Goal: Check status: Check status

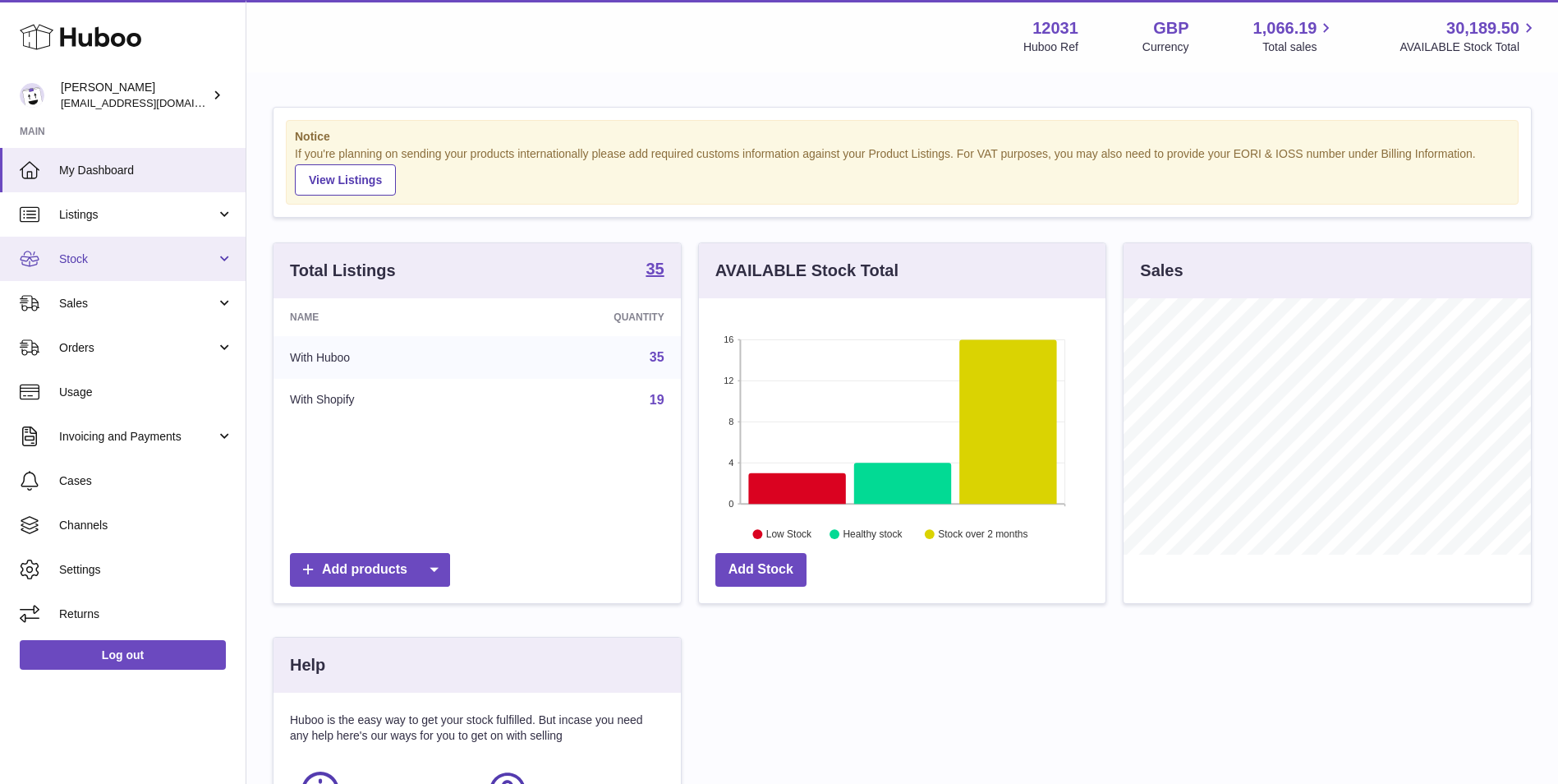
scroll to position [256, 407]
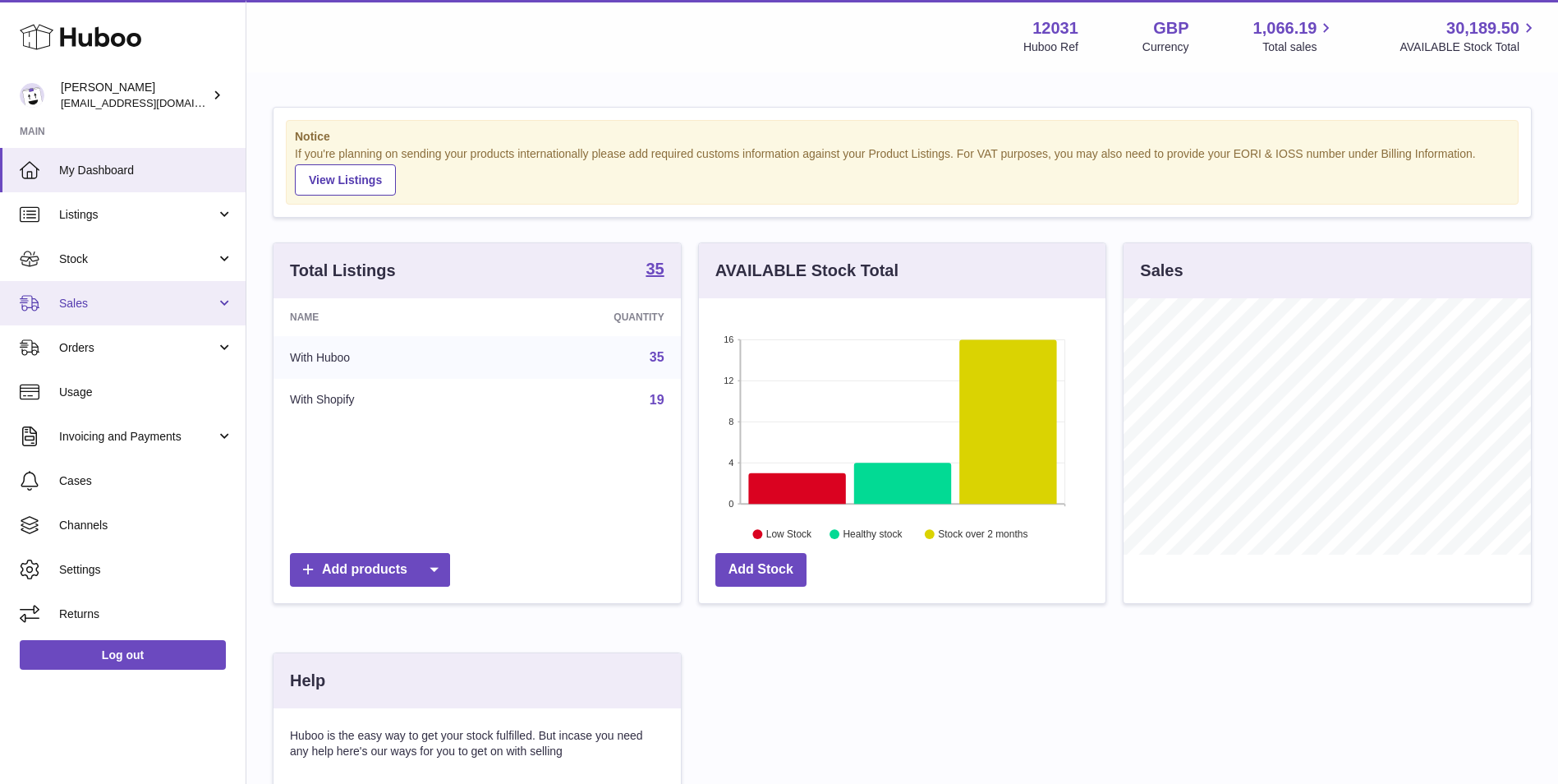
click at [133, 301] on span "Sales" at bounding box center [137, 303] width 157 height 16
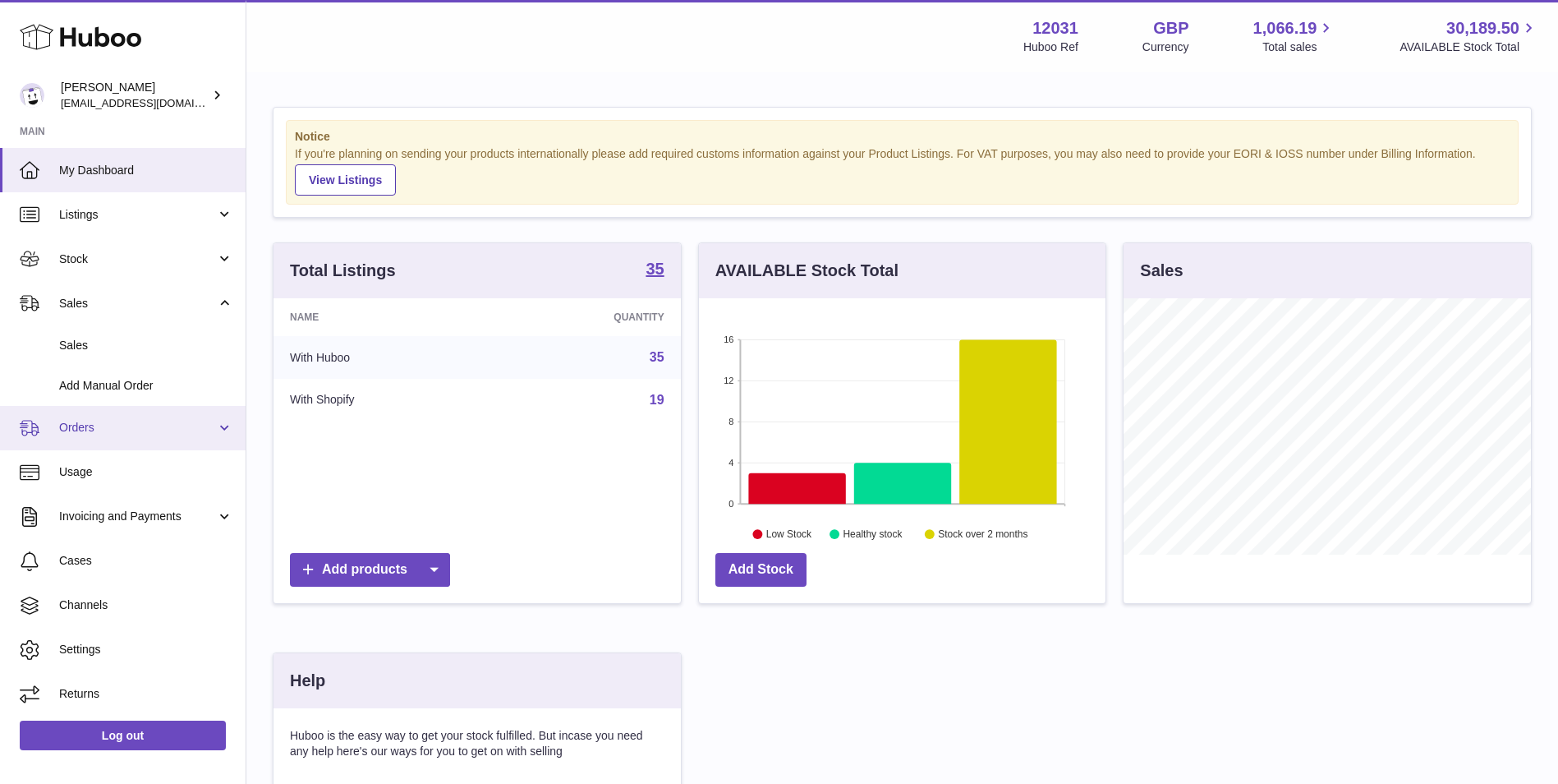
click at [114, 416] on link "Orders" at bounding box center [123, 428] width 246 height 44
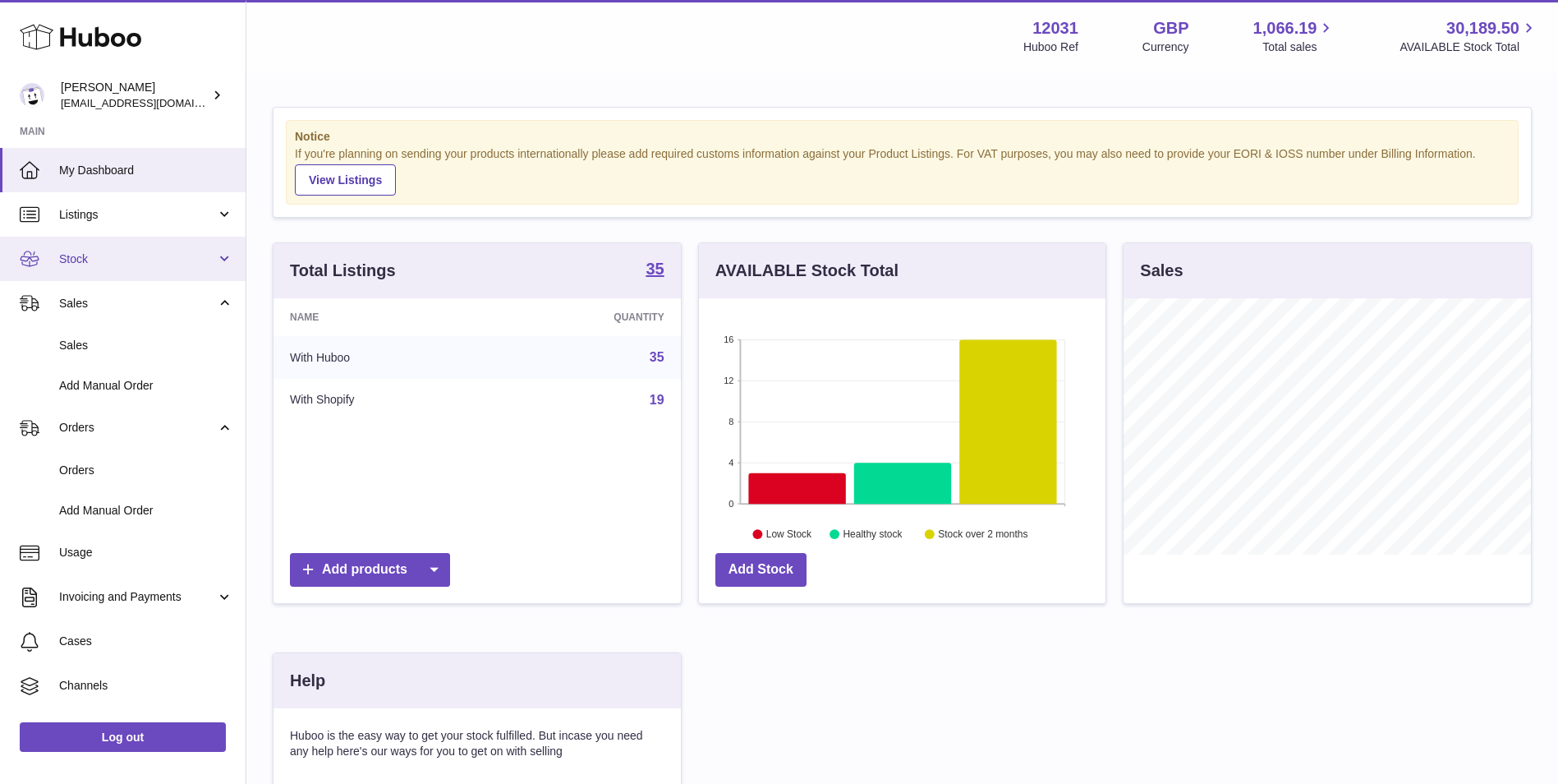
click at [97, 264] on span "Stock" at bounding box center [137, 259] width 157 height 16
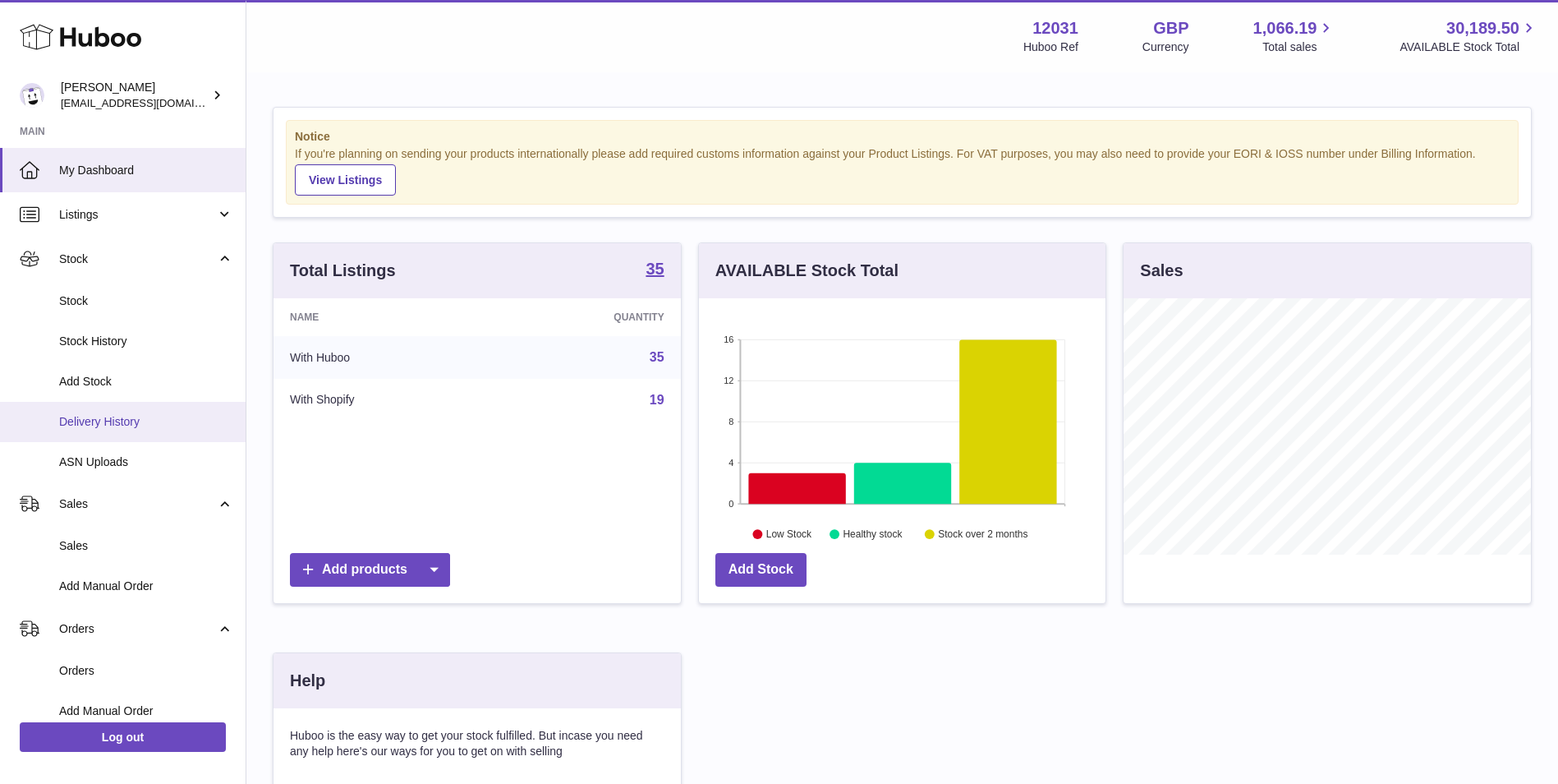
click at [111, 406] on link "Delivery History" at bounding box center [123, 421] width 246 height 40
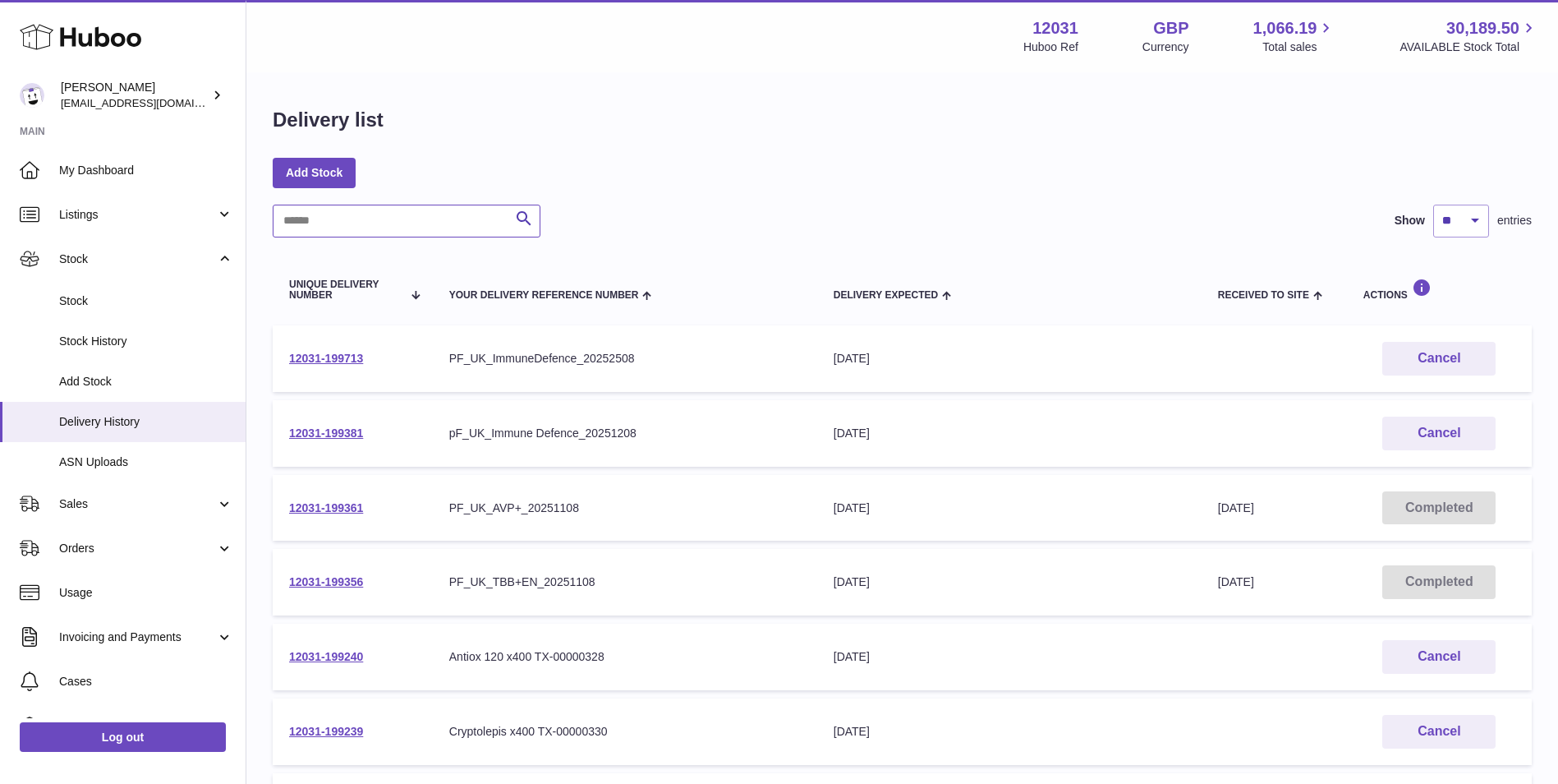
click at [479, 219] on input "text" at bounding box center [407, 221] width 268 height 33
paste input "**********"
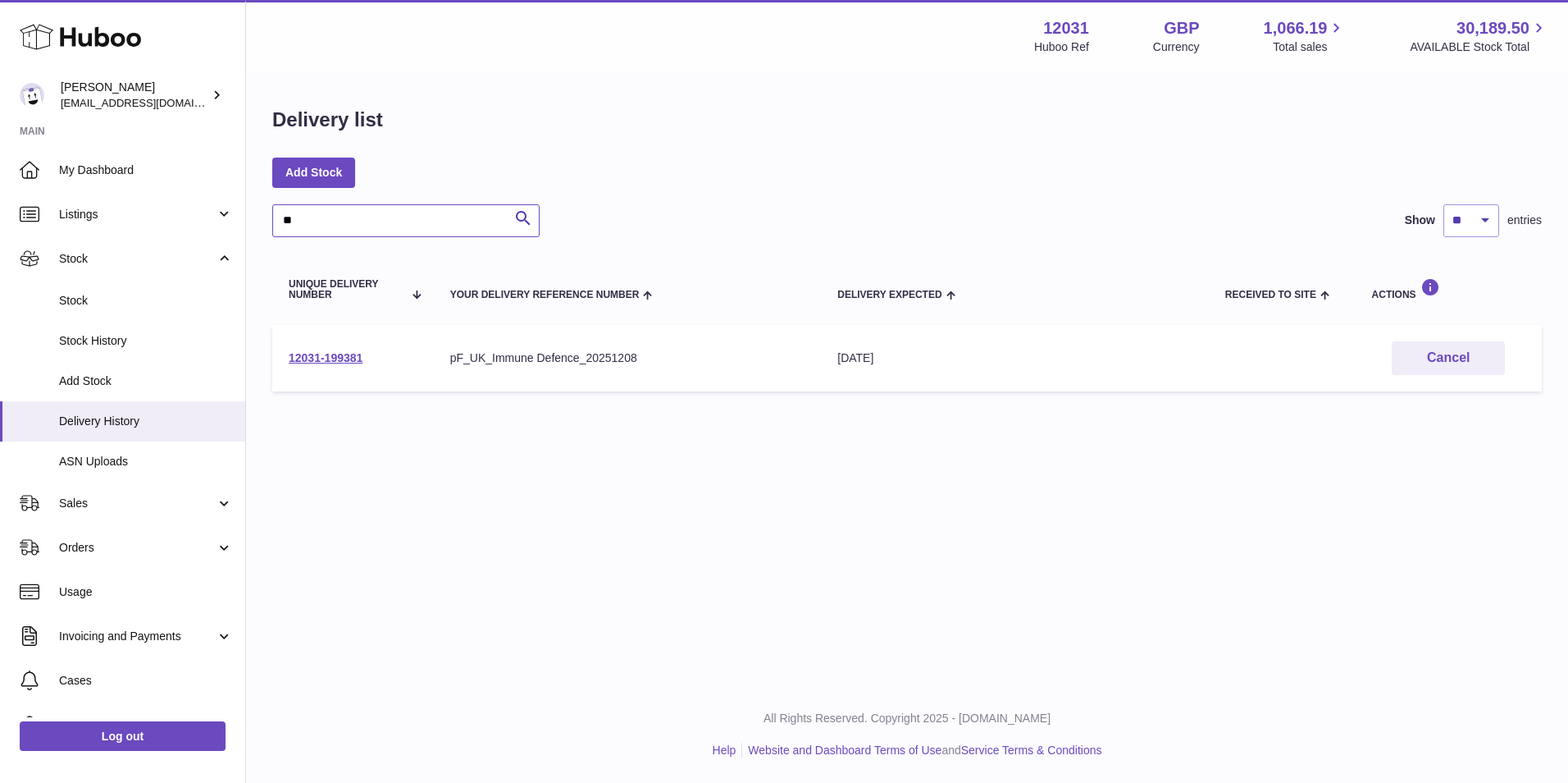
type input "*"
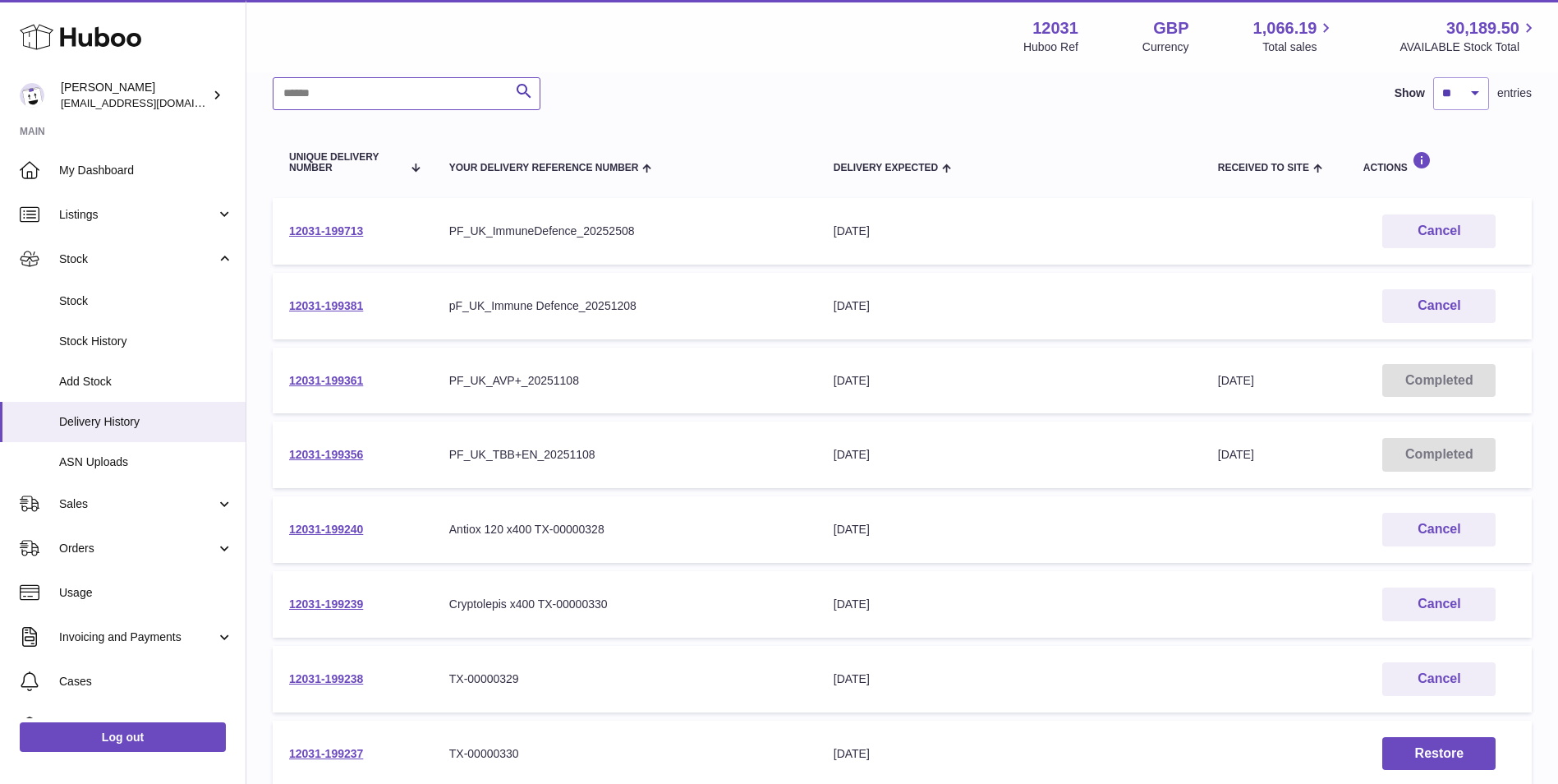
scroll to position [164, 0]
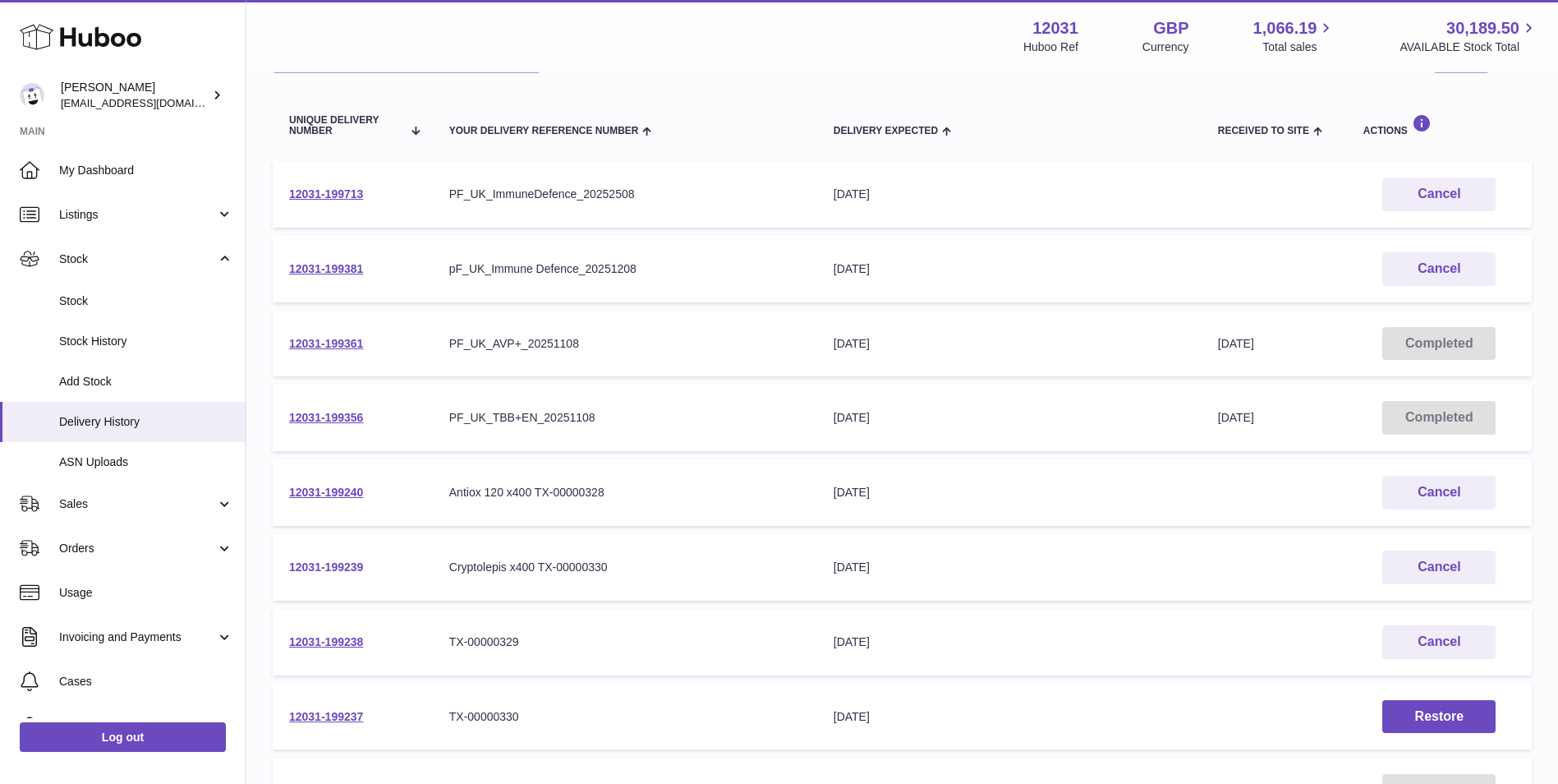
click at [324, 562] on link "12031-199239" at bounding box center [326, 566] width 74 height 13
